Goal: Use online tool/utility: Utilize a website feature to perform a specific function

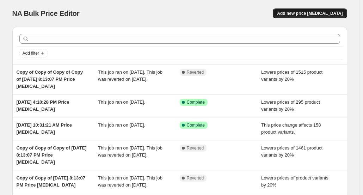
click at [309, 15] on span "Add new price [MEDICAL_DATA]" at bounding box center [310, 14] width 66 height 6
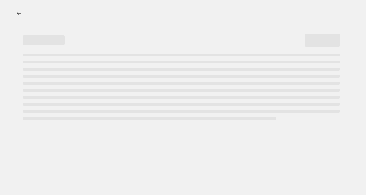
select select "percentage"
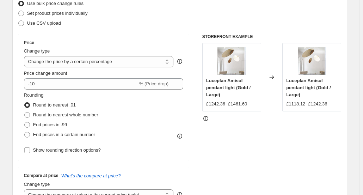
scroll to position [99, 0]
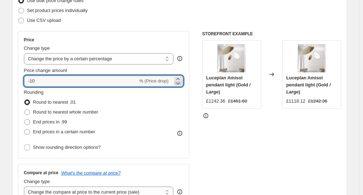
click at [180, 84] on icon at bounding box center [177, 83] width 7 height 7
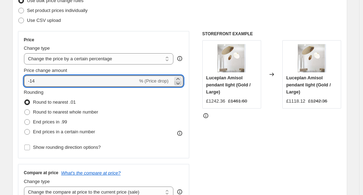
type input "-15"
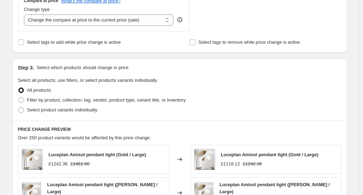
scroll to position [304, 0]
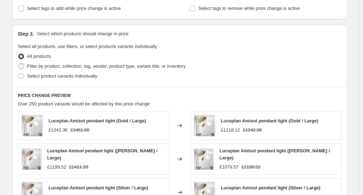
click at [23, 62] on label "Filter by product, collection, tag, vendor, product type, variant title, or inv…" at bounding box center [102, 66] width 168 height 10
click at [19, 63] on input "Filter by product, collection, tag, vendor, product type, variant title, or inv…" at bounding box center [18, 63] width 0 height 0
radio input "true"
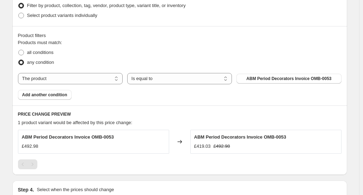
scroll to position [368, 0]
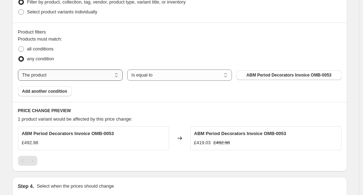
click at [117, 74] on select "The product The product's collection The product's tag The product's vendor The…" at bounding box center [70, 74] width 105 height 11
select select "tag"
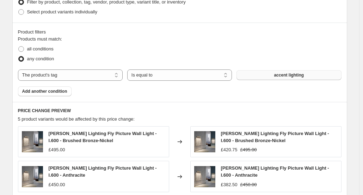
click at [281, 75] on span "accent lighting" at bounding box center [289, 75] width 30 height 6
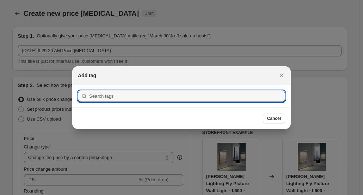
scroll to position [0, 0]
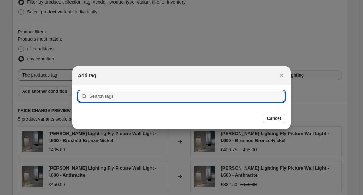
type input "\"
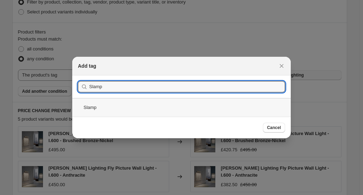
type input "Slamp"
click at [94, 106] on div "Slamp" at bounding box center [181, 107] width 218 height 19
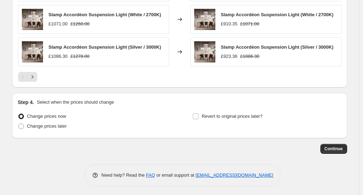
scroll to position [582, 0]
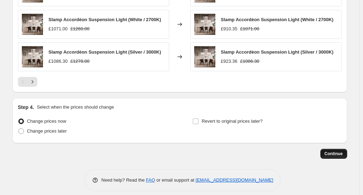
click at [336, 149] on button "Continue" at bounding box center [333, 154] width 27 height 10
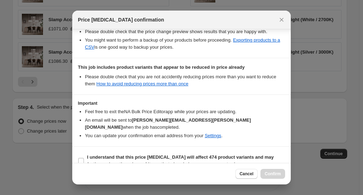
scroll to position [140, 0]
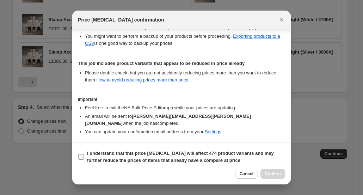
click at [82, 154] on input "I understand that this price [MEDICAL_DATA] will affect 474 product variants an…" at bounding box center [81, 157] width 6 height 6
checkbox input "true"
click at [268, 174] on span "Confirm" at bounding box center [273, 174] width 16 height 6
